Goal: Information Seeking & Learning: Learn about a topic

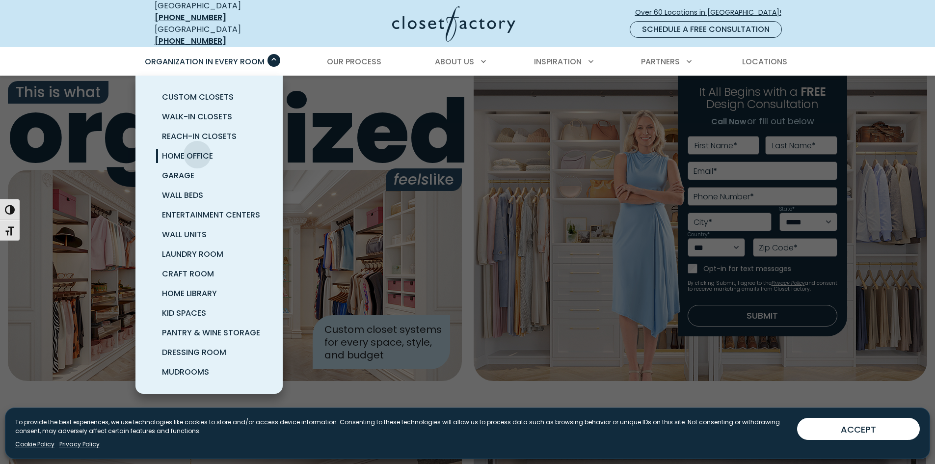
click at [197, 150] on span "Home Office" at bounding box center [187, 155] width 51 height 11
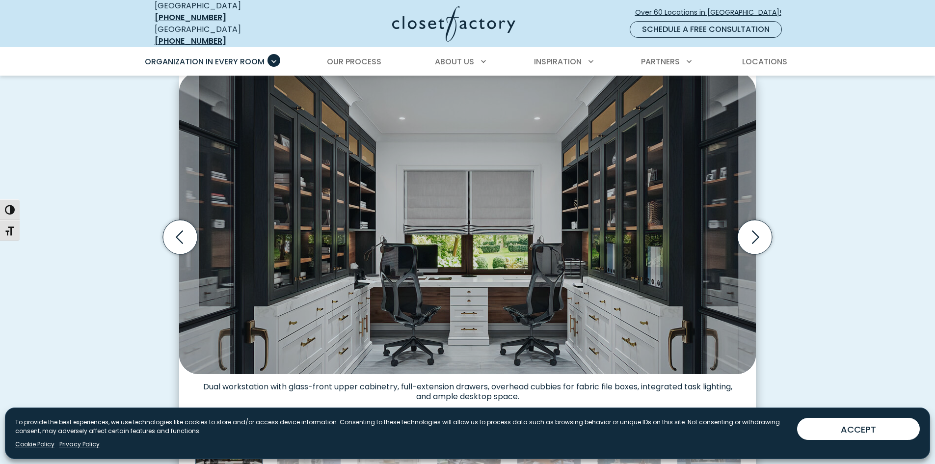
drag, startPoint x: 862, startPoint y: 428, endPoint x: 855, endPoint y: 414, distance: 15.6
click at [862, 427] on button "ACCEPT" at bounding box center [858, 429] width 123 height 22
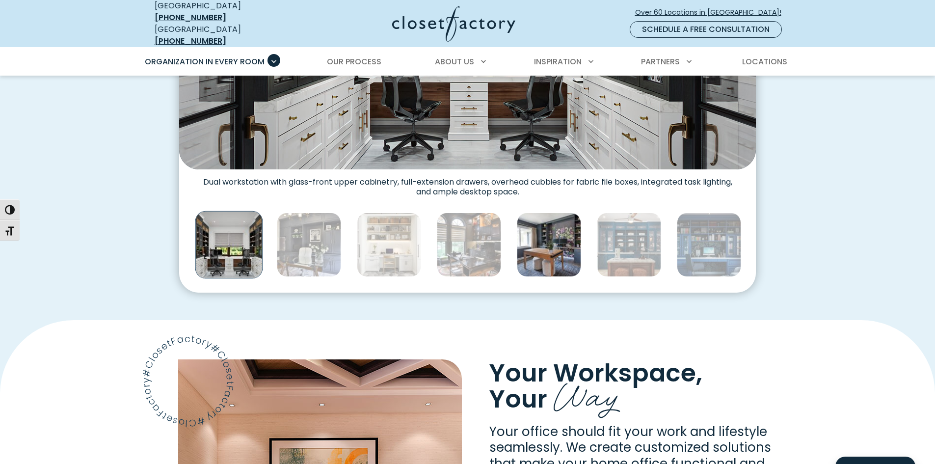
scroll to position [540, 0]
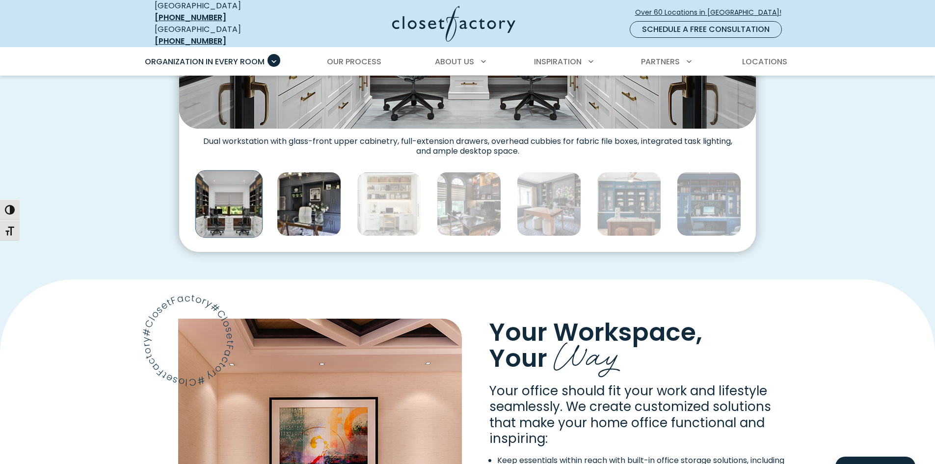
click at [323, 189] on img "Thumbnail Gallery" at bounding box center [309, 204] width 64 height 64
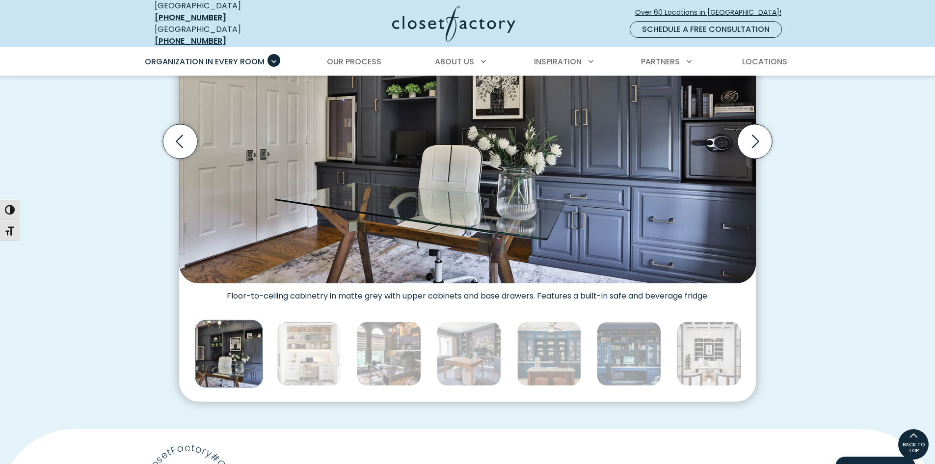
scroll to position [343, 0]
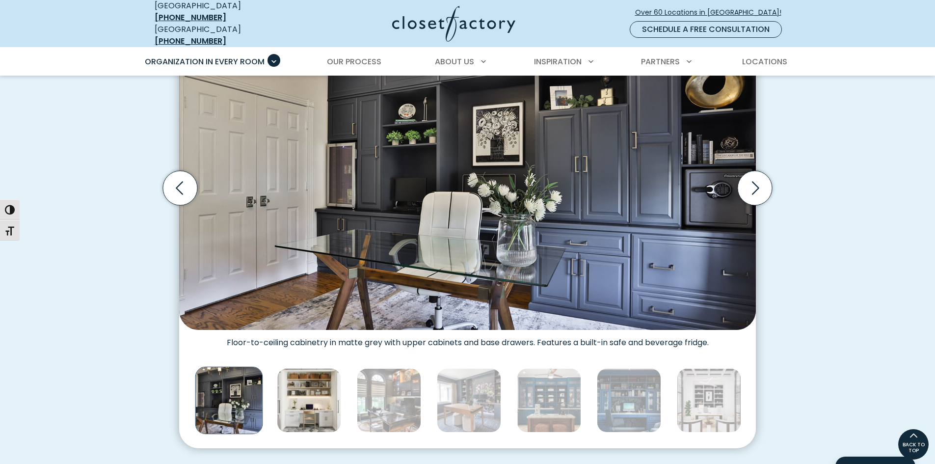
click at [308, 393] on img "Thumbnail Gallery" at bounding box center [309, 400] width 64 height 64
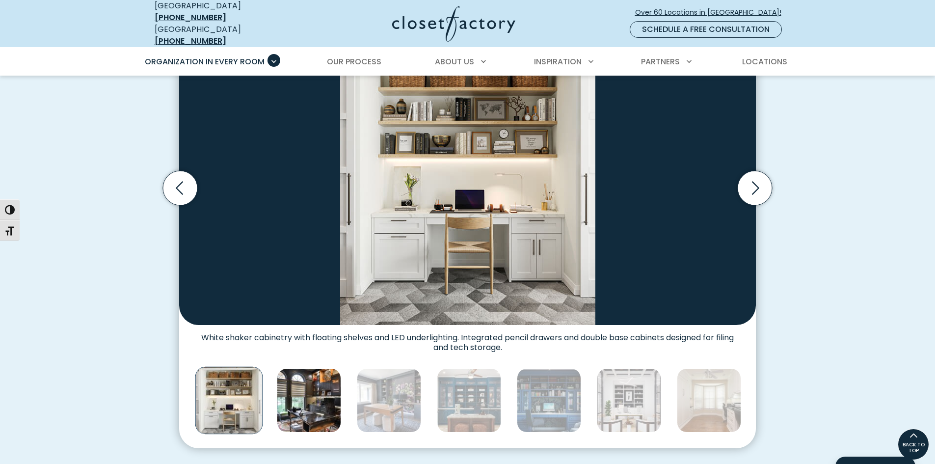
click at [320, 395] on img "Thumbnail Gallery" at bounding box center [309, 400] width 64 height 64
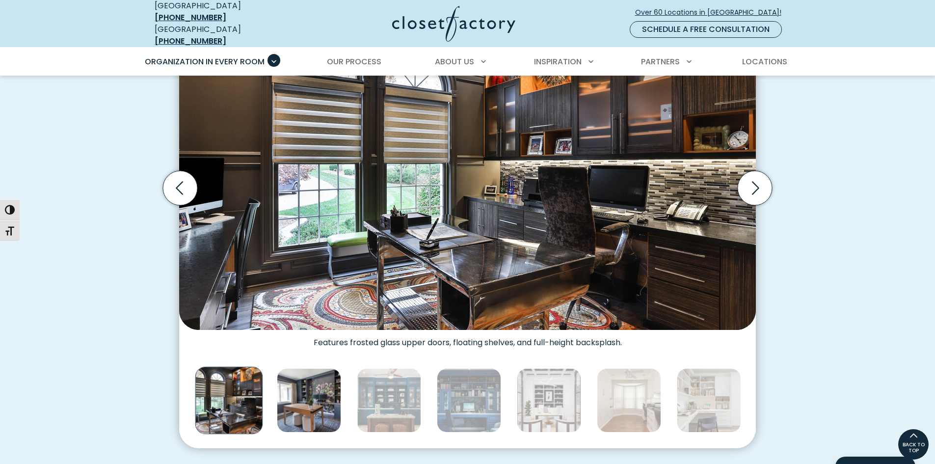
click at [323, 397] on img "Thumbnail Gallery" at bounding box center [309, 400] width 64 height 64
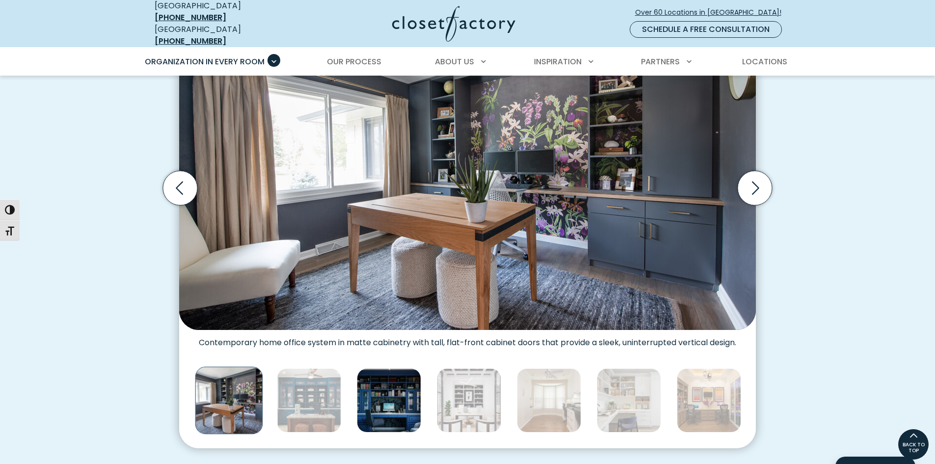
click at [381, 390] on img "Thumbnail Gallery" at bounding box center [389, 400] width 64 height 64
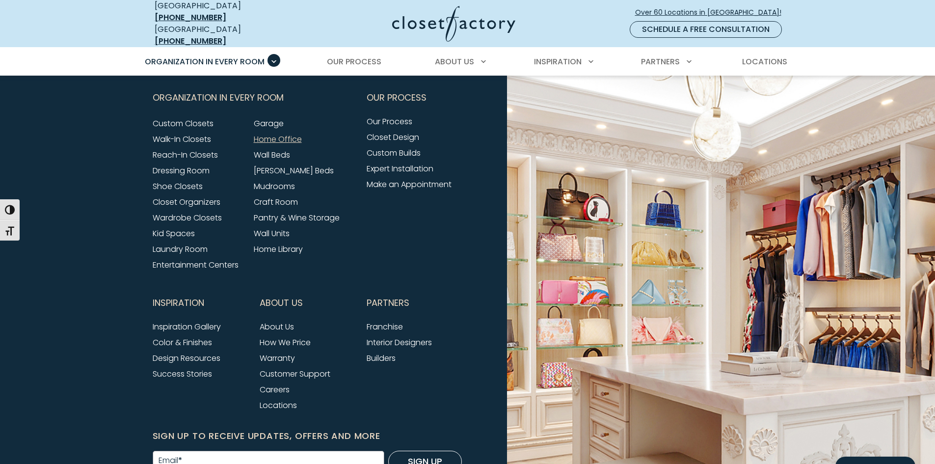
scroll to position [3240, 0]
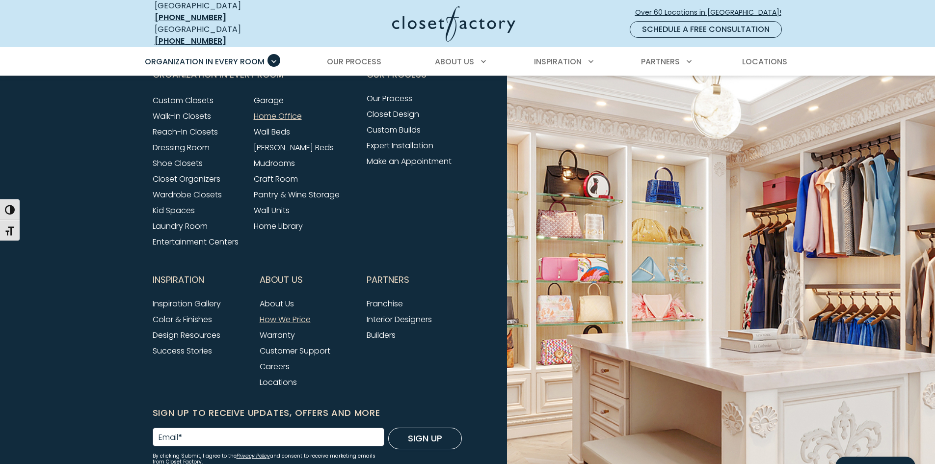
click at [288, 314] on link "How We Price" at bounding box center [285, 319] width 51 height 11
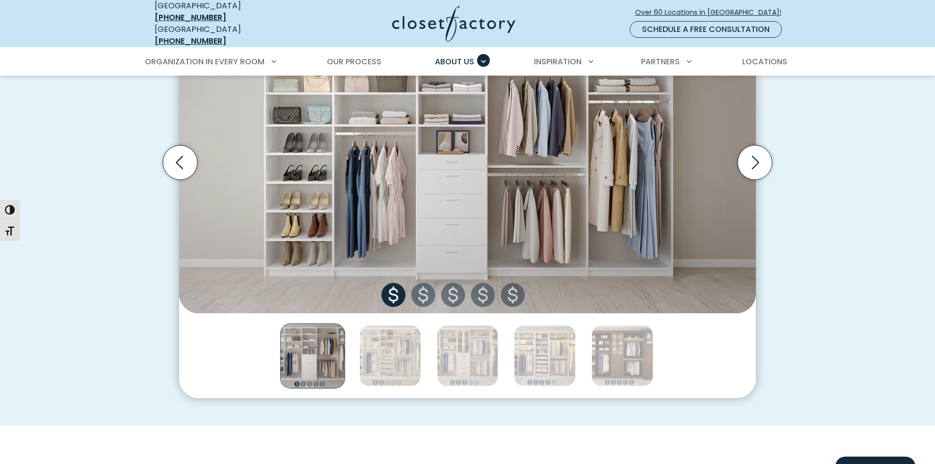
scroll to position [392, 0]
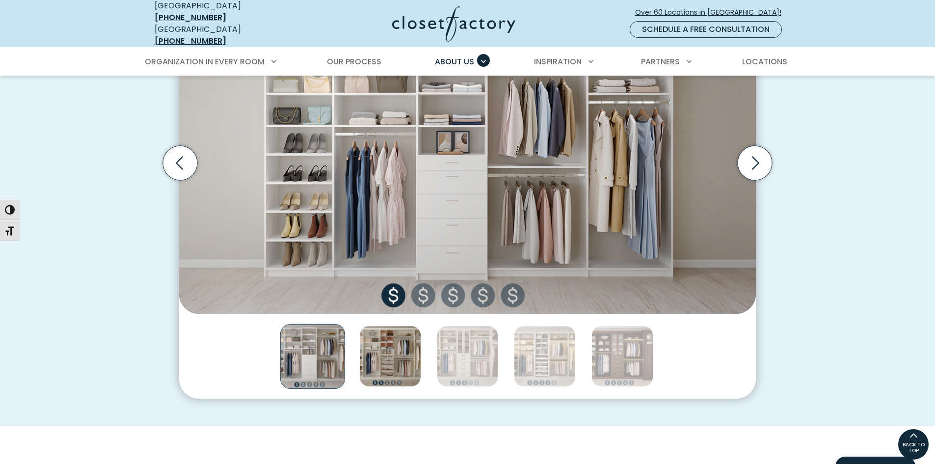
click at [380, 342] on img "Thumbnail Gallery" at bounding box center [390, 357] width 62 height 62
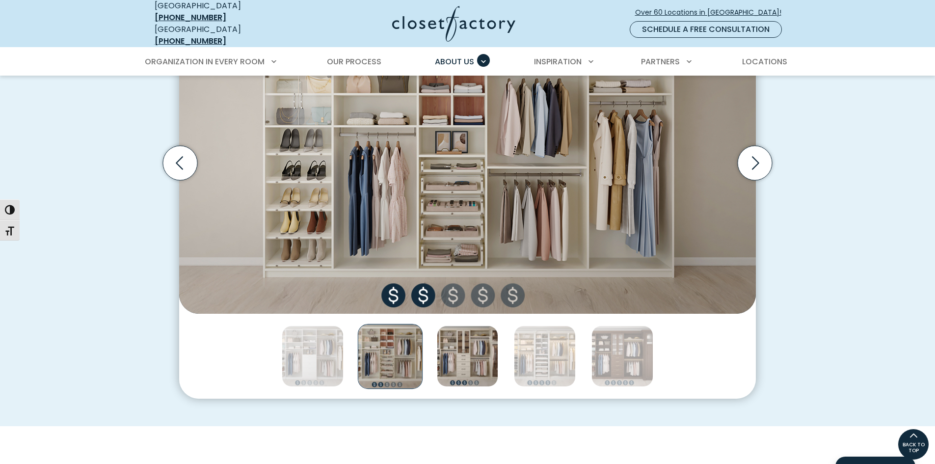
click at [459, 351] on img "Thumbnail Gallery" at bounding box center [468, 357] width 62 height 62
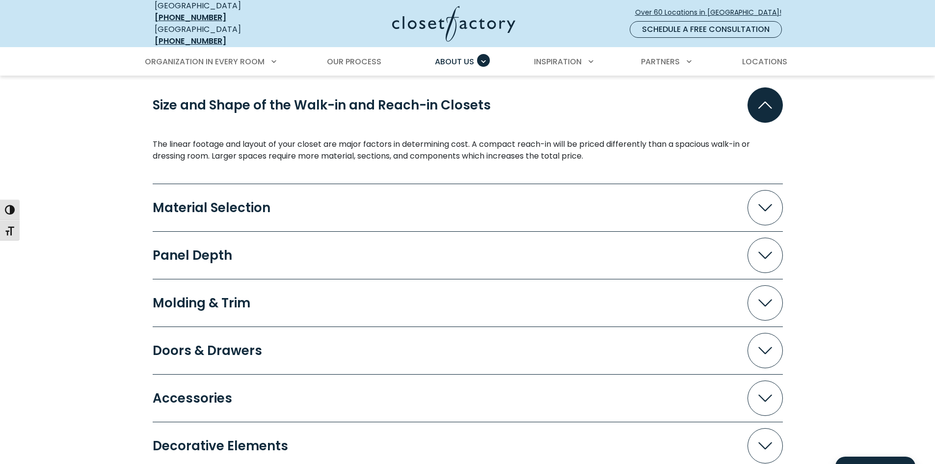
scroll to position [981, 0]
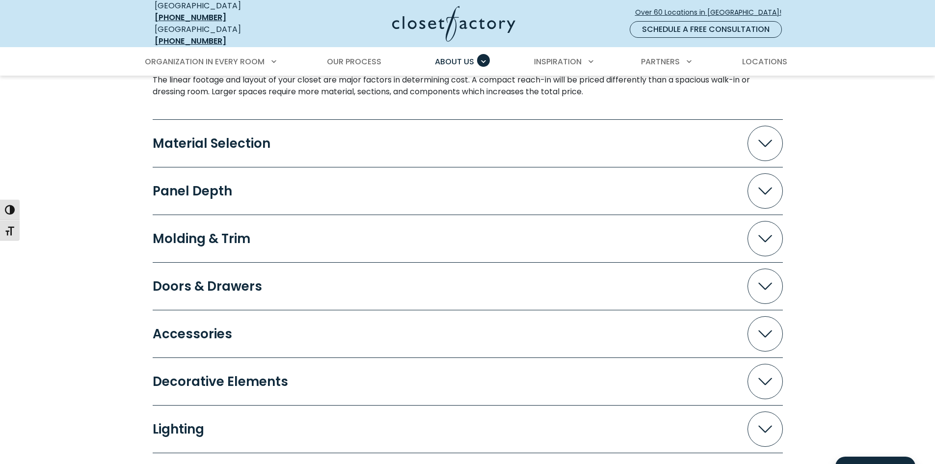
click at [425, 280] on button "Doors & Drawers" at bounding box center [468, 286] width 630 height 35
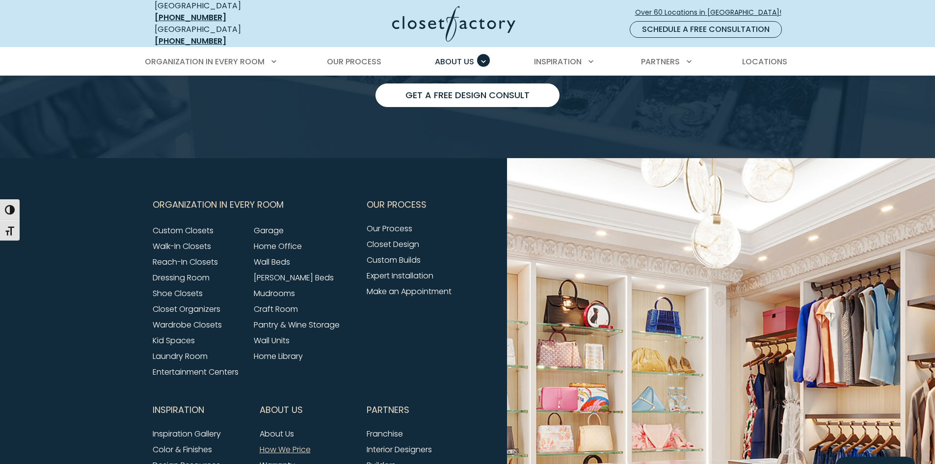
scroll to position [2062, 0]
